Goal: Information Seeking & Learning: Find specific page/section

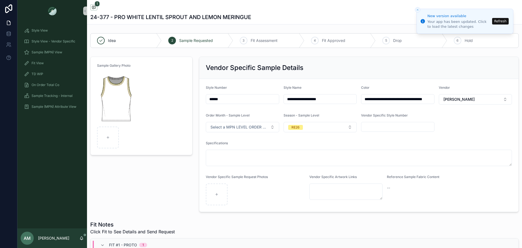
scroll to position [210, 0]
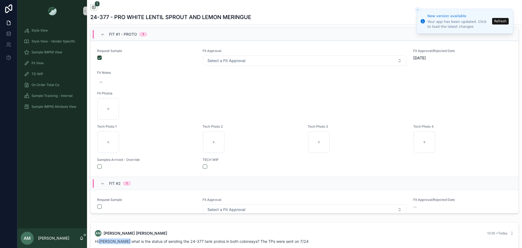
click at [503, 22] on button "Refresh" at bounding box center [500, 21] width 17 height 7
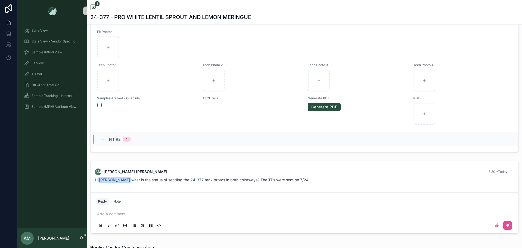
scroll to position [408, 0]
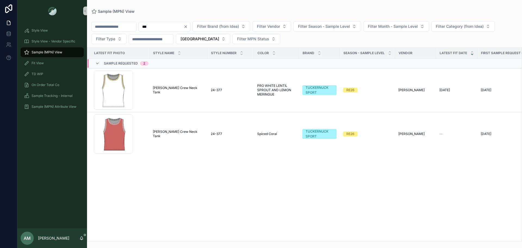
click at [188, 28] on icon "Clear" at bounding box center [186, 26] width 4 height 4
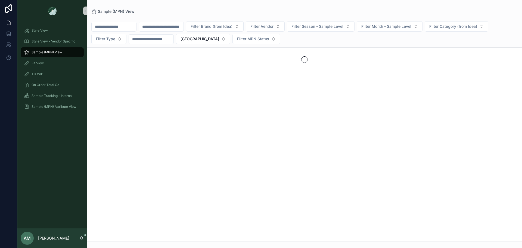
click at [184, 25] on input "scrollable content" at bounding box center [161, 27] width 45 height 8
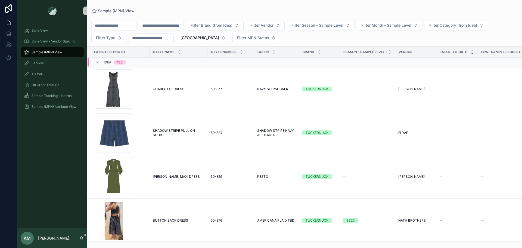
type input "*"
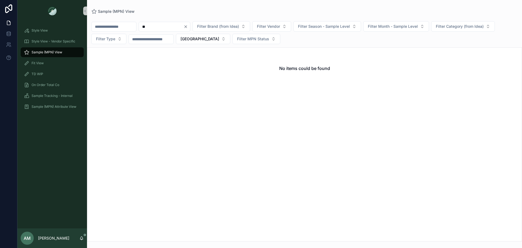
type input "*"
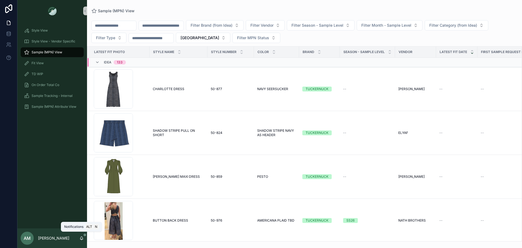
click at [80, 238] on icon "scrollable content" at bounding box center [81, 238] width 4 height 4
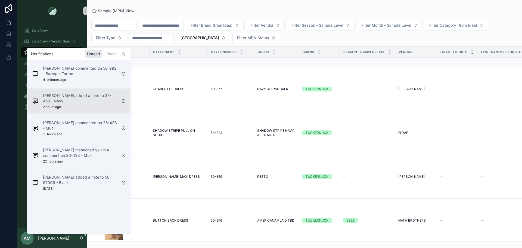
click at [88, 104] on div "[PERSON_NAME] added a note to 25-458 - Navy 2 hours ago" at bounding box center [80, 101] width 74 height 16
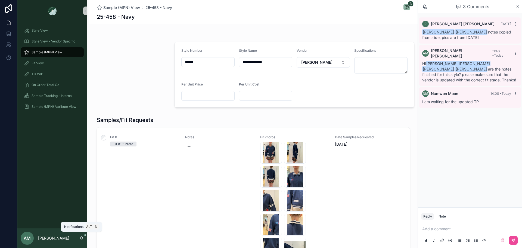
click at [81, 236] on icon "scrollable content" at bounding box center [81, 238] width 4 height 4
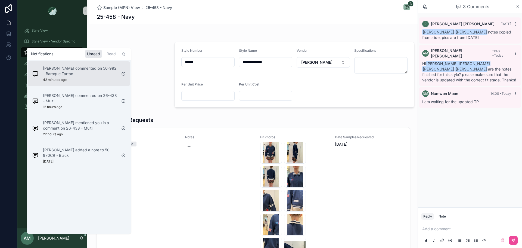
click at [68, 79] on div "[PERSON_NAME] commented on 50-992 - Baroque Tartan 42 minutes ago" at bounding box center [80, 74] width 74 height 16
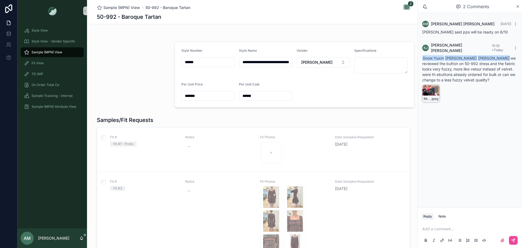
click at [431, 89] on div "IMG_4058 .jpeg" at bounding box center [430, 93] width 17 height 17
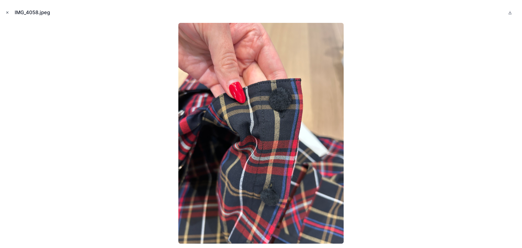
click at [6, 12] on icon "Close modal" at bounding box center [7, 13] width 4 height 4
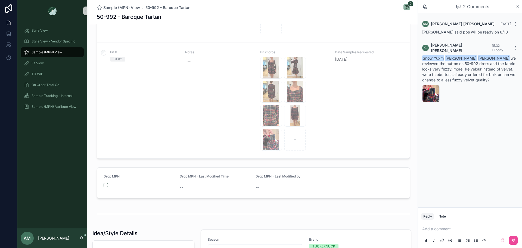
scroll to position [54, 0]
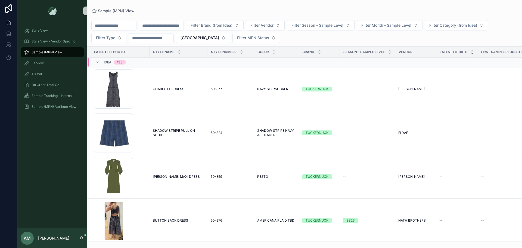
click at [166, 26] on input "scrollable content" at bounding box center [161, 26] width 45 height 8
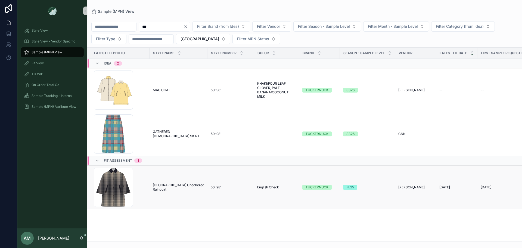
type input "***"
click at [185, 187] on span "[GEOGRAPHIC_DATA] Checkered Raincoat" at bounding box center [178, 187] width 51 height 9
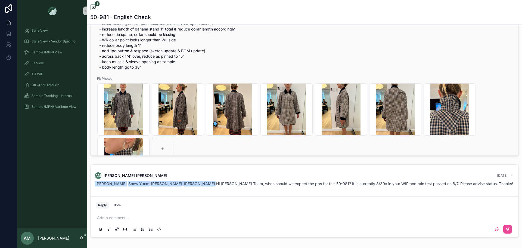
scroll to position [205, 0]
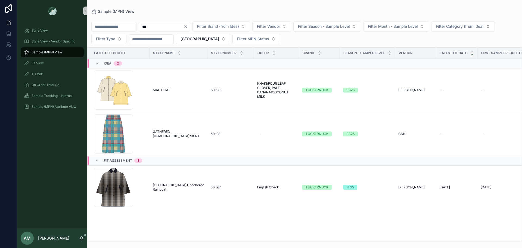
click at [188, 26] on icon "Clear" at bounding box center [186, 26] width 4 height 4
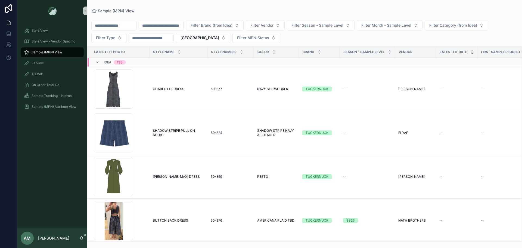
click at [105, 64] on div "Idea 133" at bounding box center [115, 62] width 22 height 9
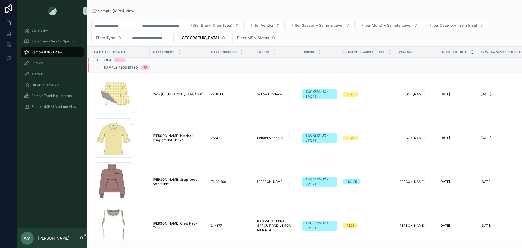
click at [104, 70] on div "Sample Requested 77" at bounding box center [127, 67] width 46 height 9
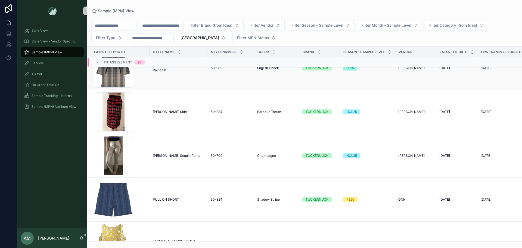
scroll to position [163, 0]
click at [184, 110] on span "[PERSON_NAME] Skirt" at bounding box center [170, 111] width 35 height 4
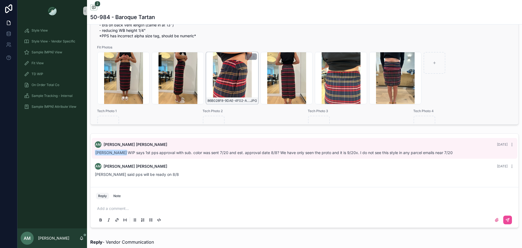
scroll to position [221, 0]
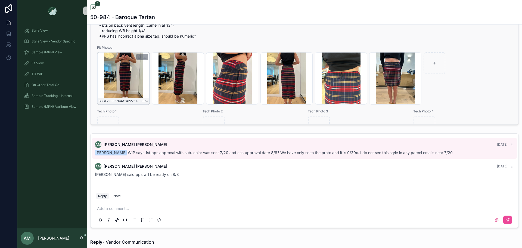
click at [140, 81] on div "38CF7FEF-764A-4227-A806-6A0CD2271863 .JPG" at bounding box center [123, 78] width 52 height 52
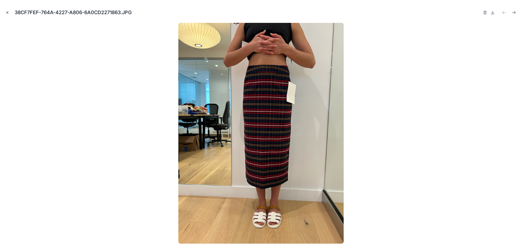
click at [8, 12] on icon "Close modal" at bounding box center [7, 13] width 4 height 4
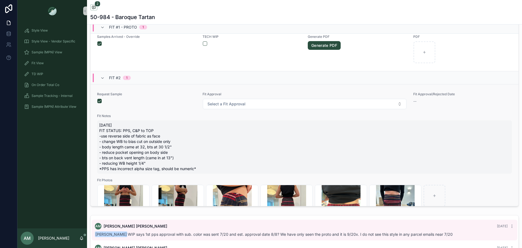
scroll to position [167, 0]
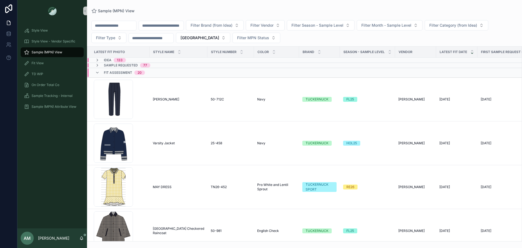
click at [184, 27] on input "scrollable content" at bounding box center [161, 26] width 45 height 8
type input "****"
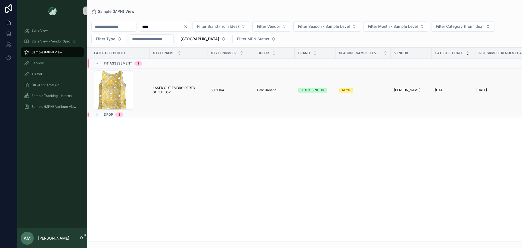
click at [164, 90] on span "LASER CUT EMBROIDERED SHELL TOP" at bounding box center [178, 90] width 51 height 9
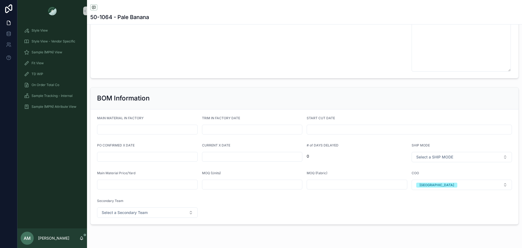
scroll to position [1264, 0]
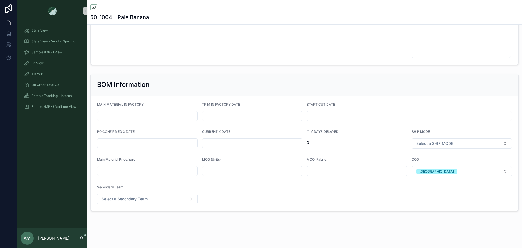
click at [163, 141] on input "scrollable content" at bounding box center [147, 143] width 100 height 8
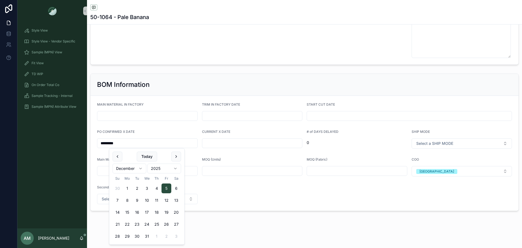
type input "*********"
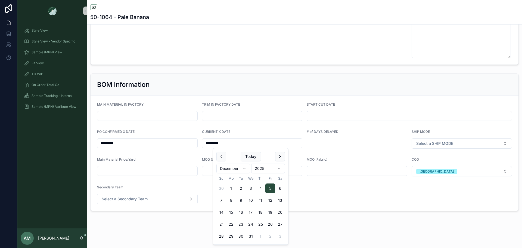
type input "*********"
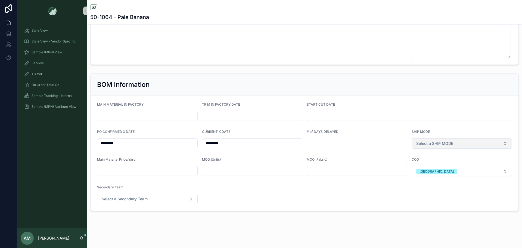
click at [474, 143] on button "Select a SHIP MODE" at bounding box center [462, 143] width 101 height 10
click at [463, 165] on div "AIR" at bounding box center [458, 165] width 97 height 8
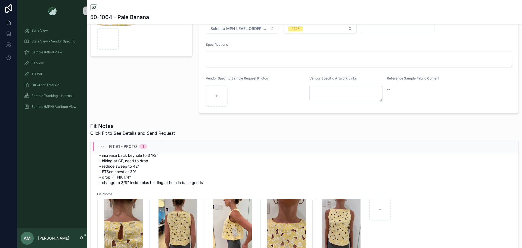
scroll to position [163, 0]
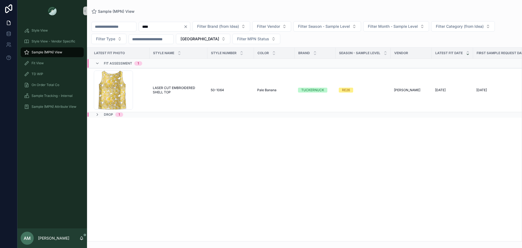
click at [188, 28] on icon "Clear" at bounding box center [186, 26] width 4 height 4
